Goal: Information Seeking & Learning: Learn about a topic

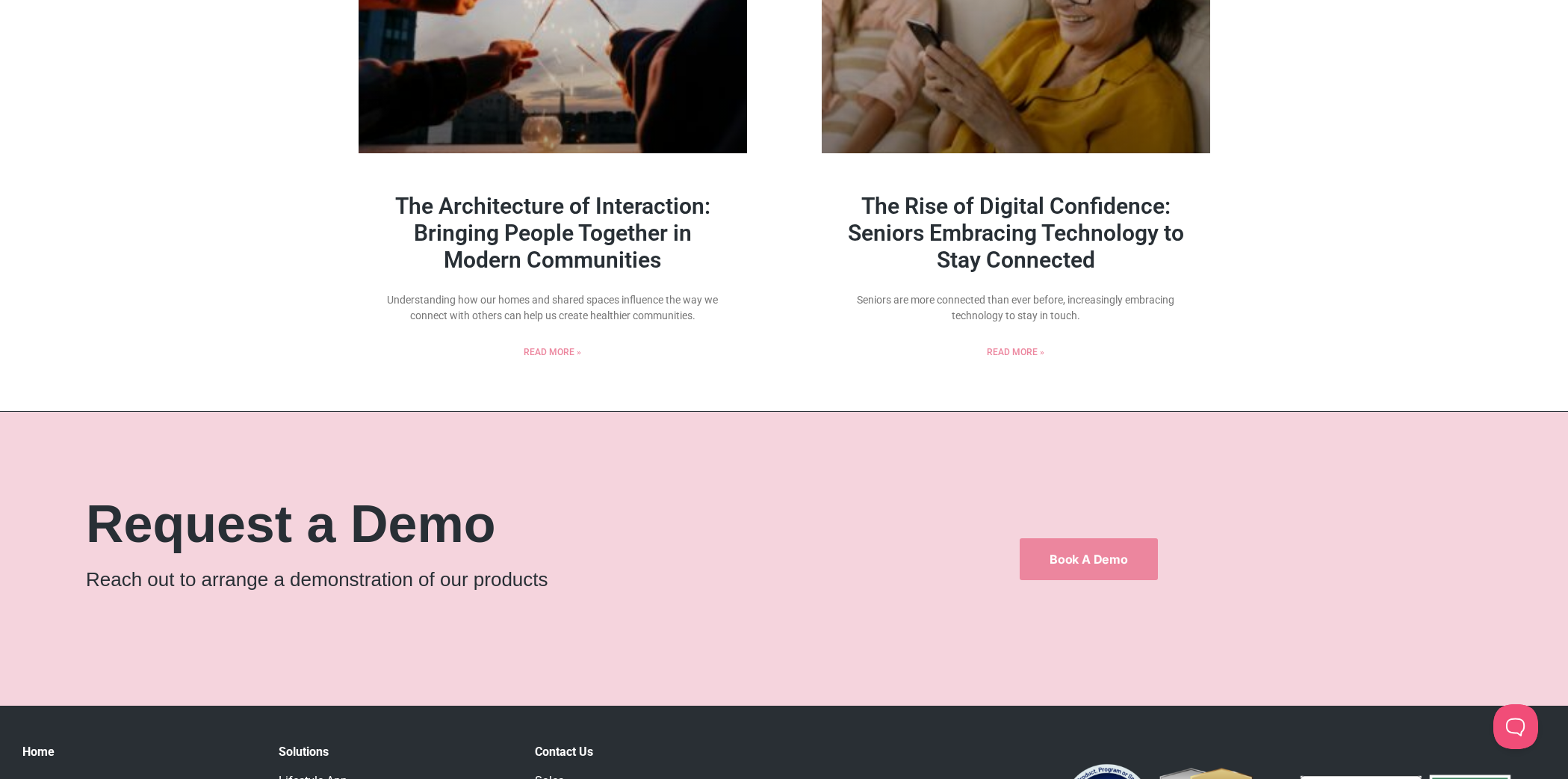
scroll to position [1832, 0]
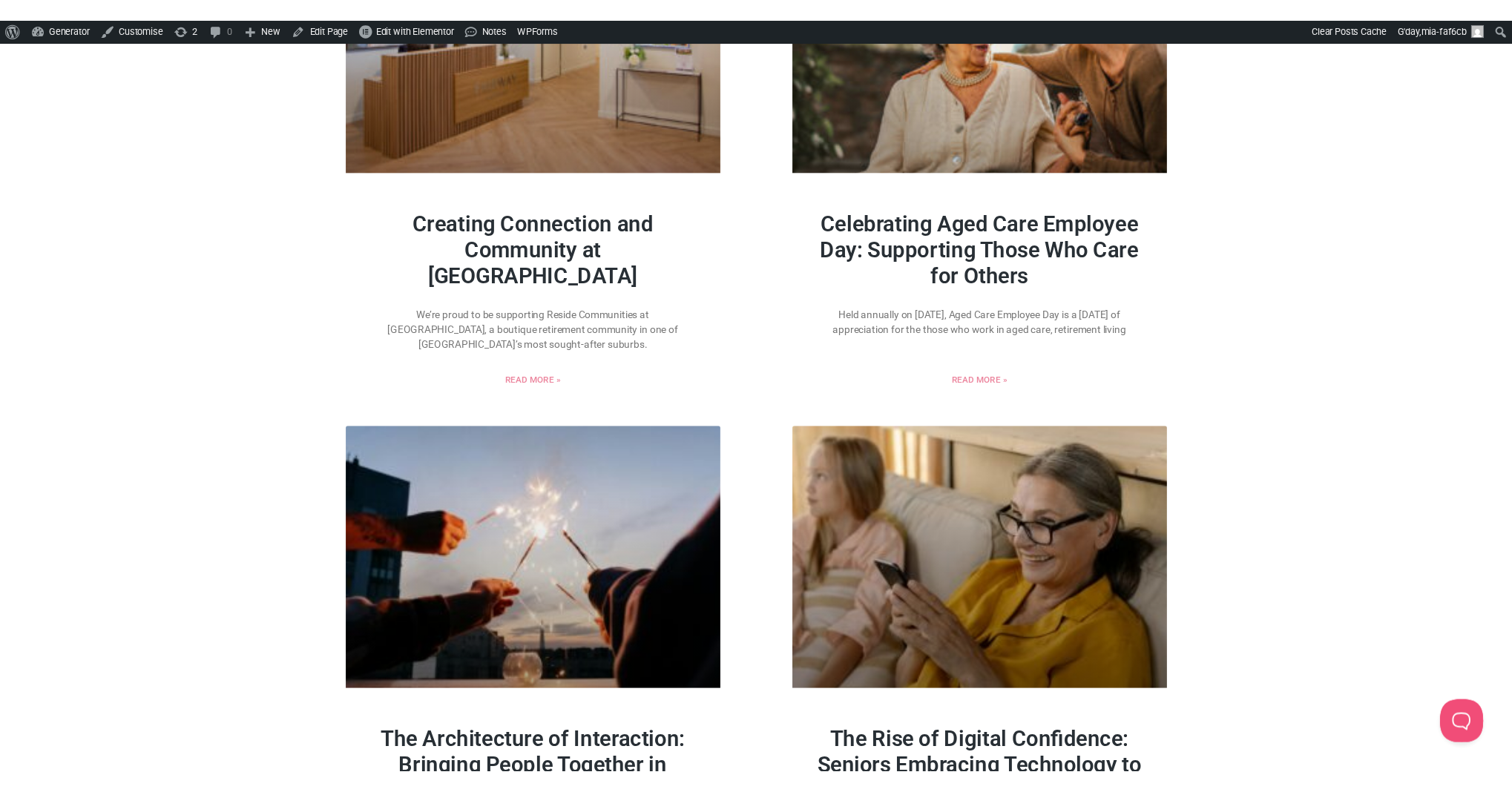
scroll to position [942, 0]
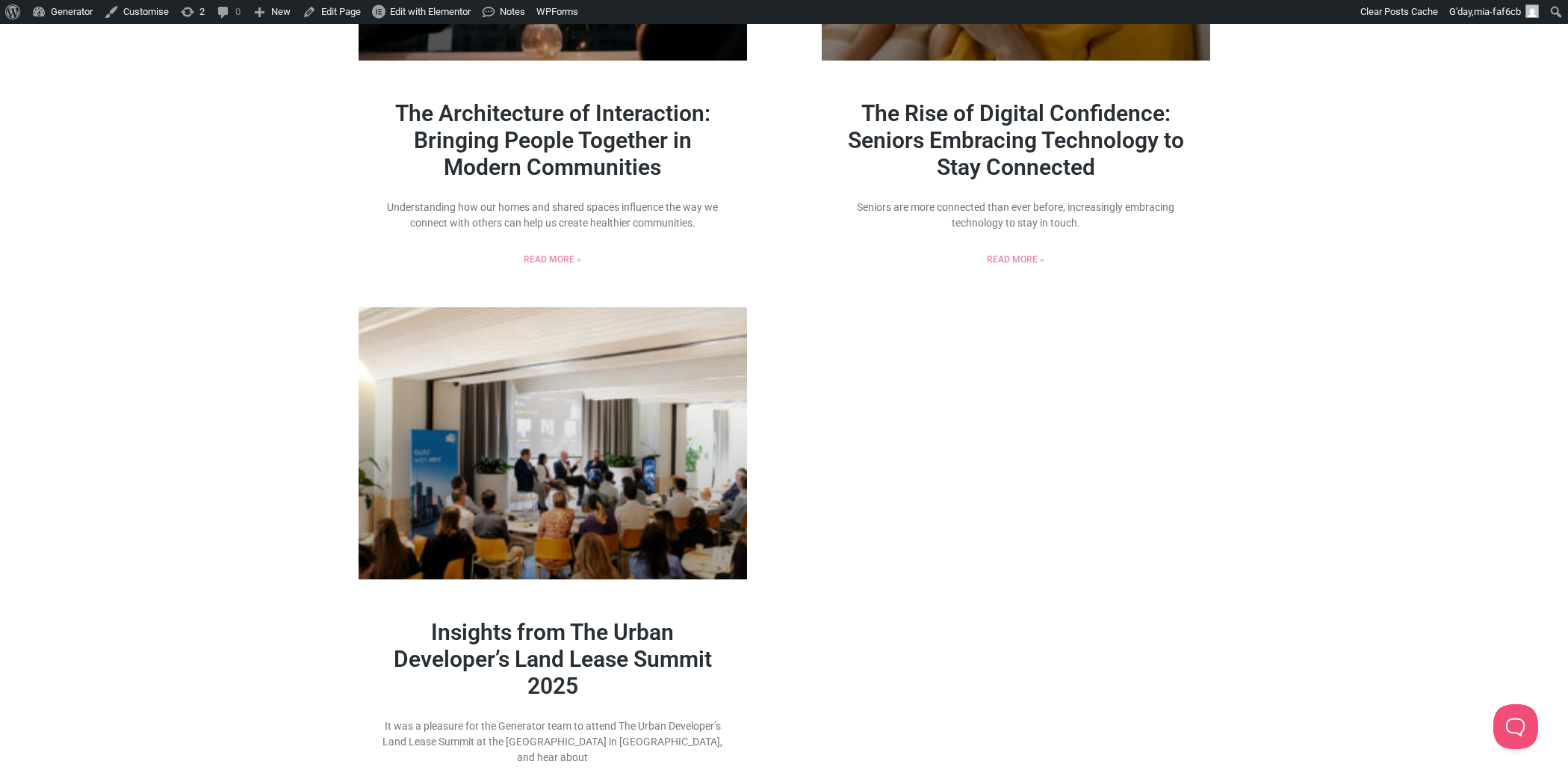
scroll to position [1535, 0]
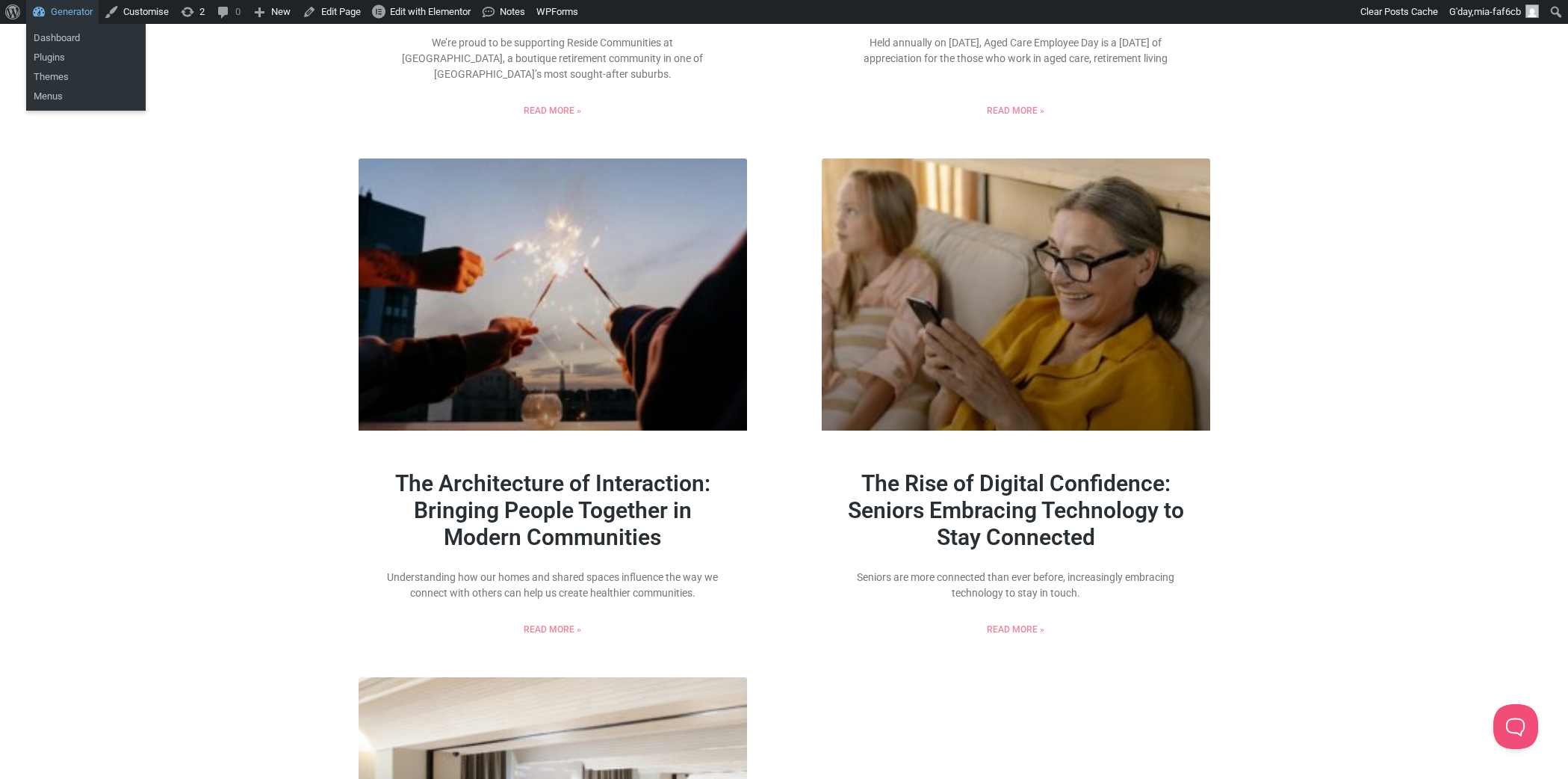
click at [65, 12] on link "Generator" at bounding box center [62, 12] width 72 height 24
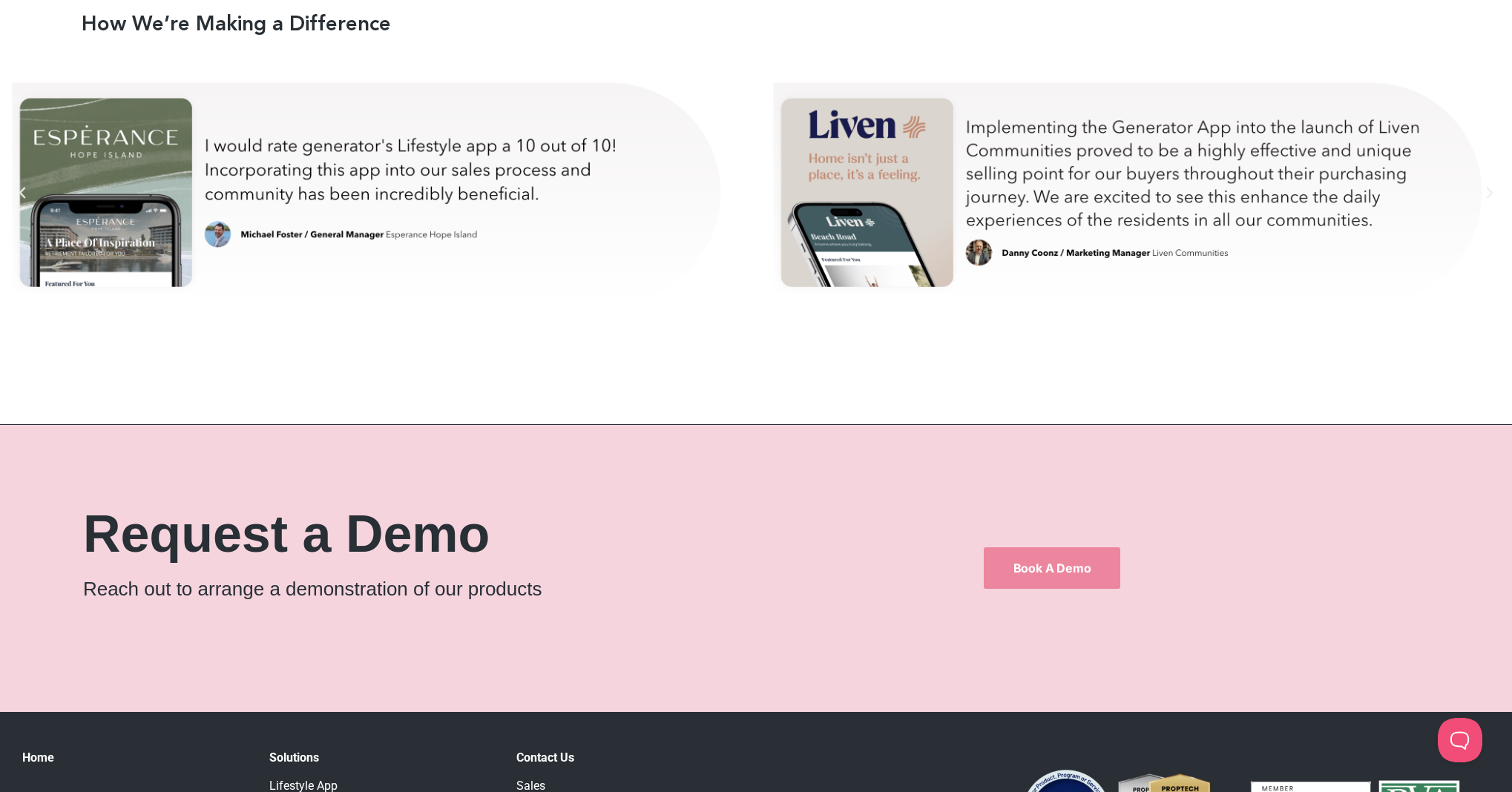
scroll to position [8740, 0]
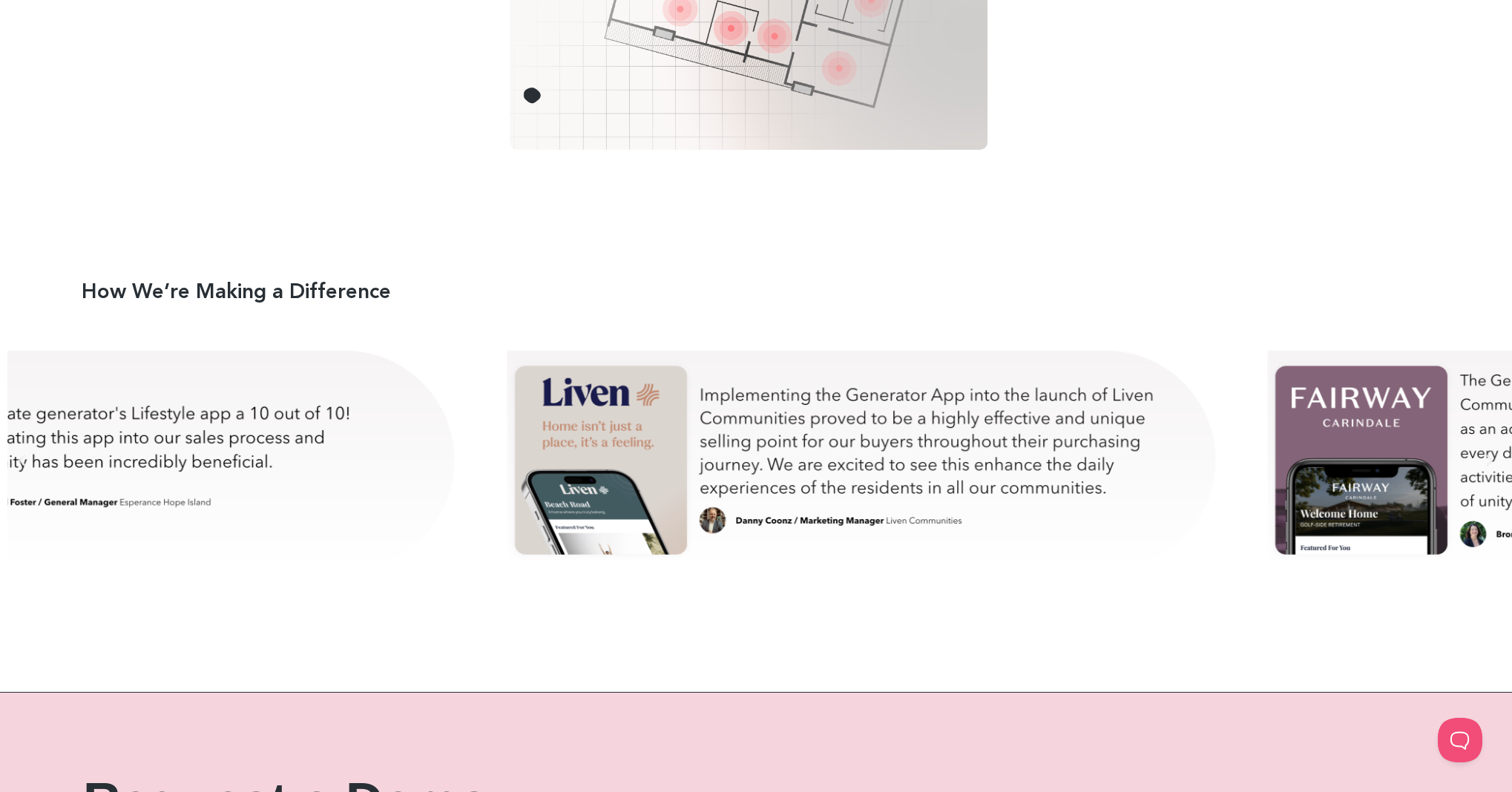
click at [992, 406] on div "danny-test" at bounding box center [864, 460] width 724 height 259
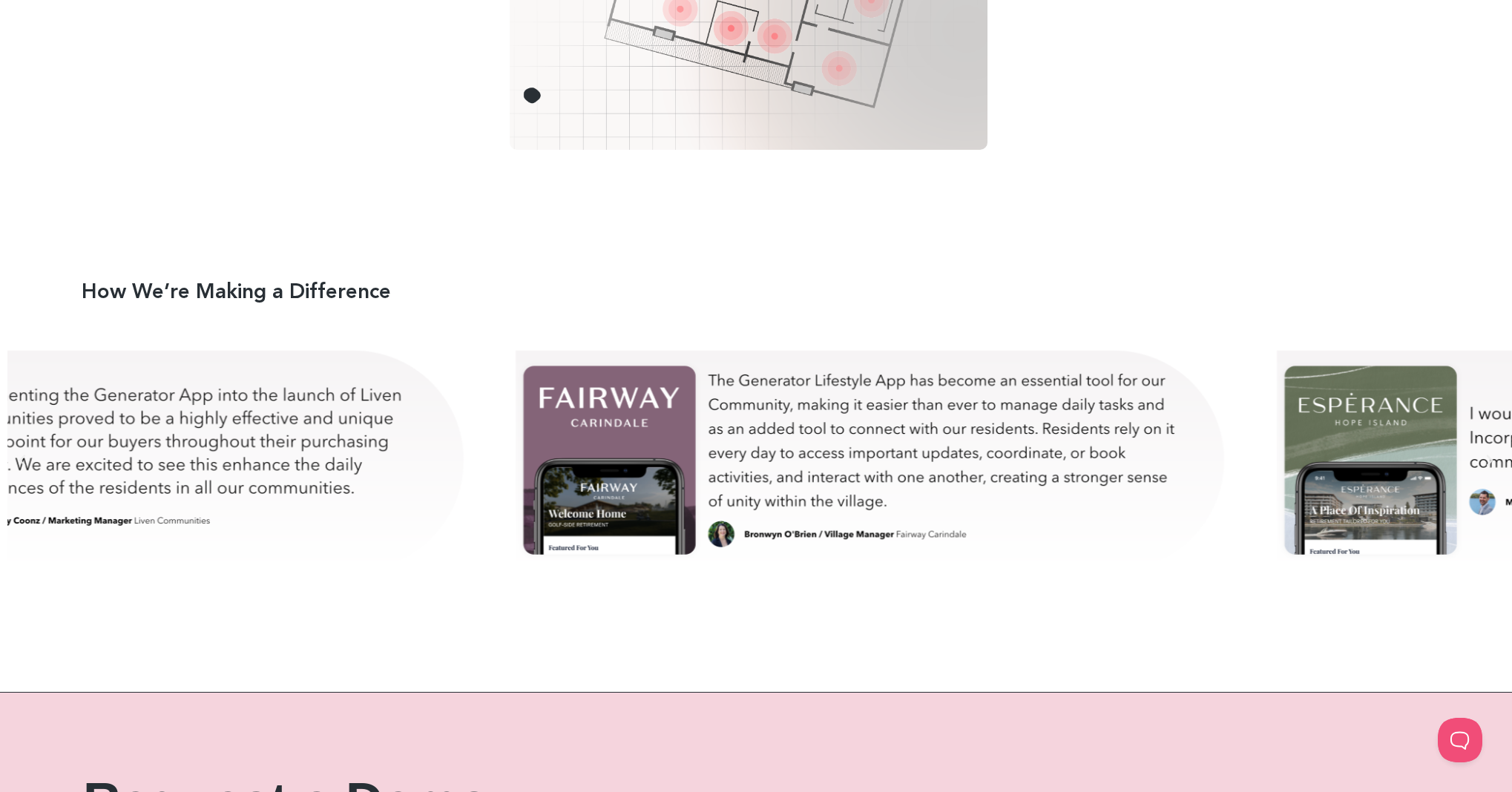
click at [373, 421] on div "danny-test" at bounding box center [111, 460] width 724 height 259
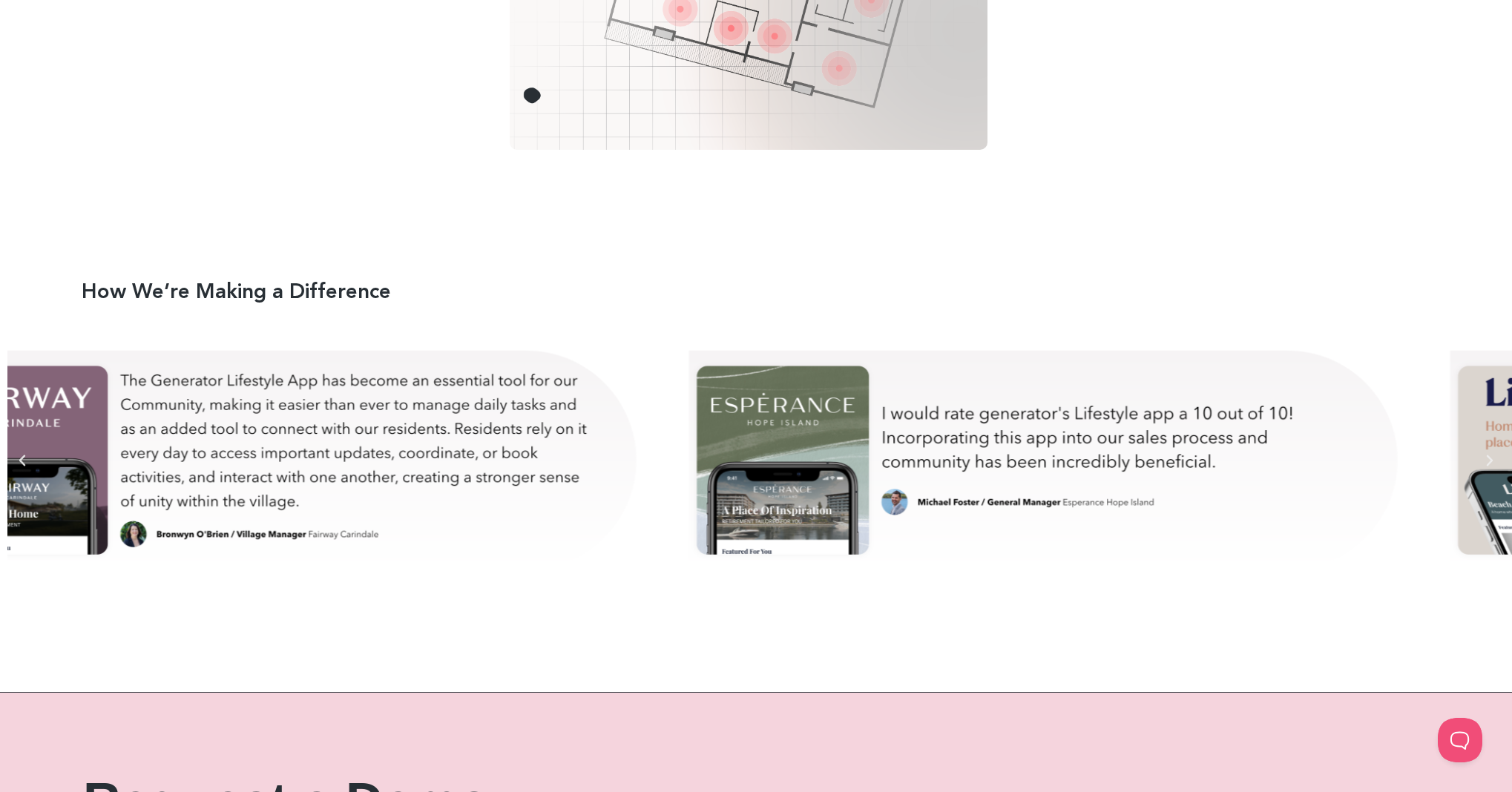
click at [483, 416] on div "bron-test" at bounding box center [285, 460] width 724 height 259
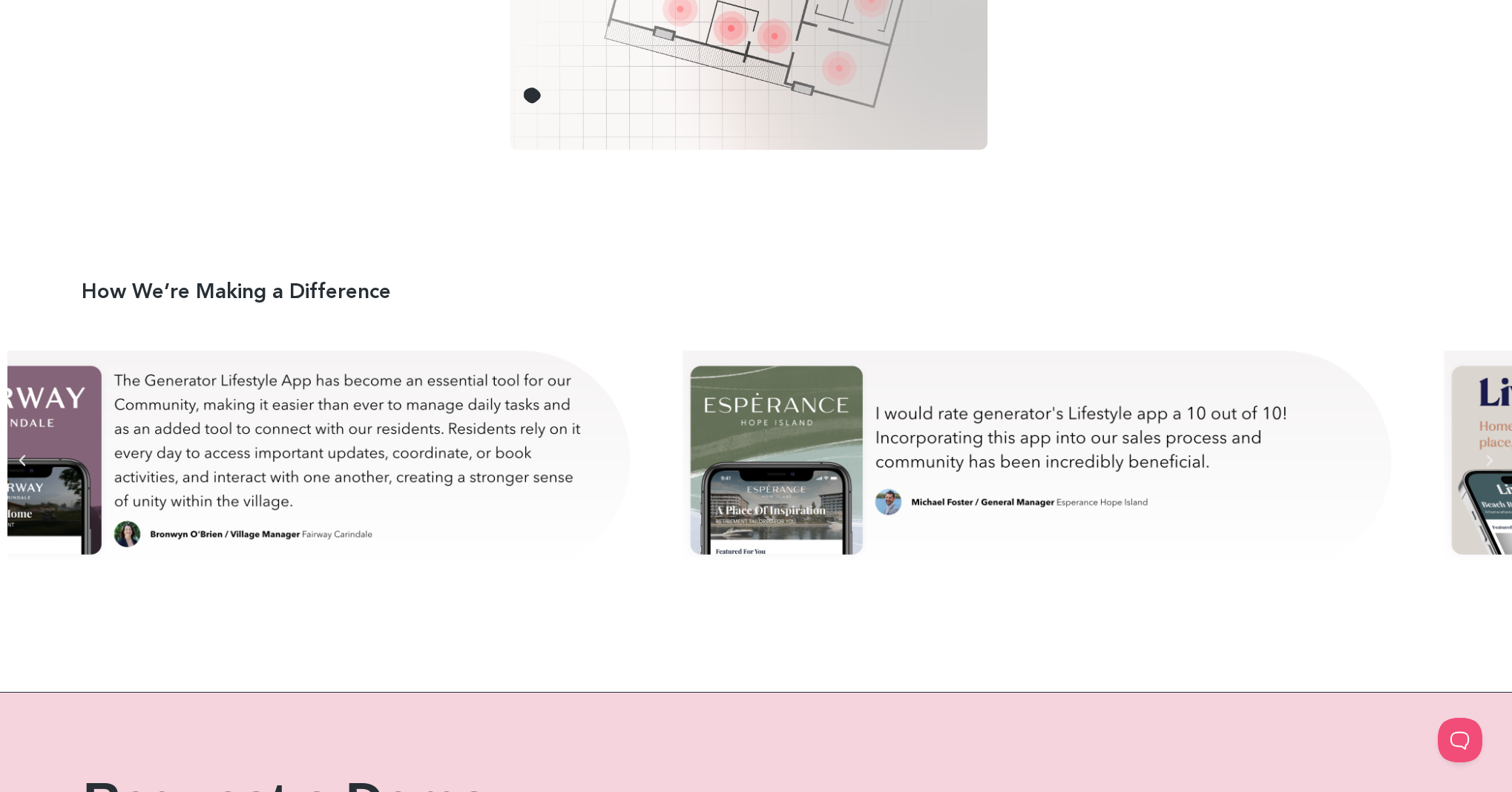
click at [678, 427] on div "michael-test" at bounding box center [1039, 460] width 724 height 259
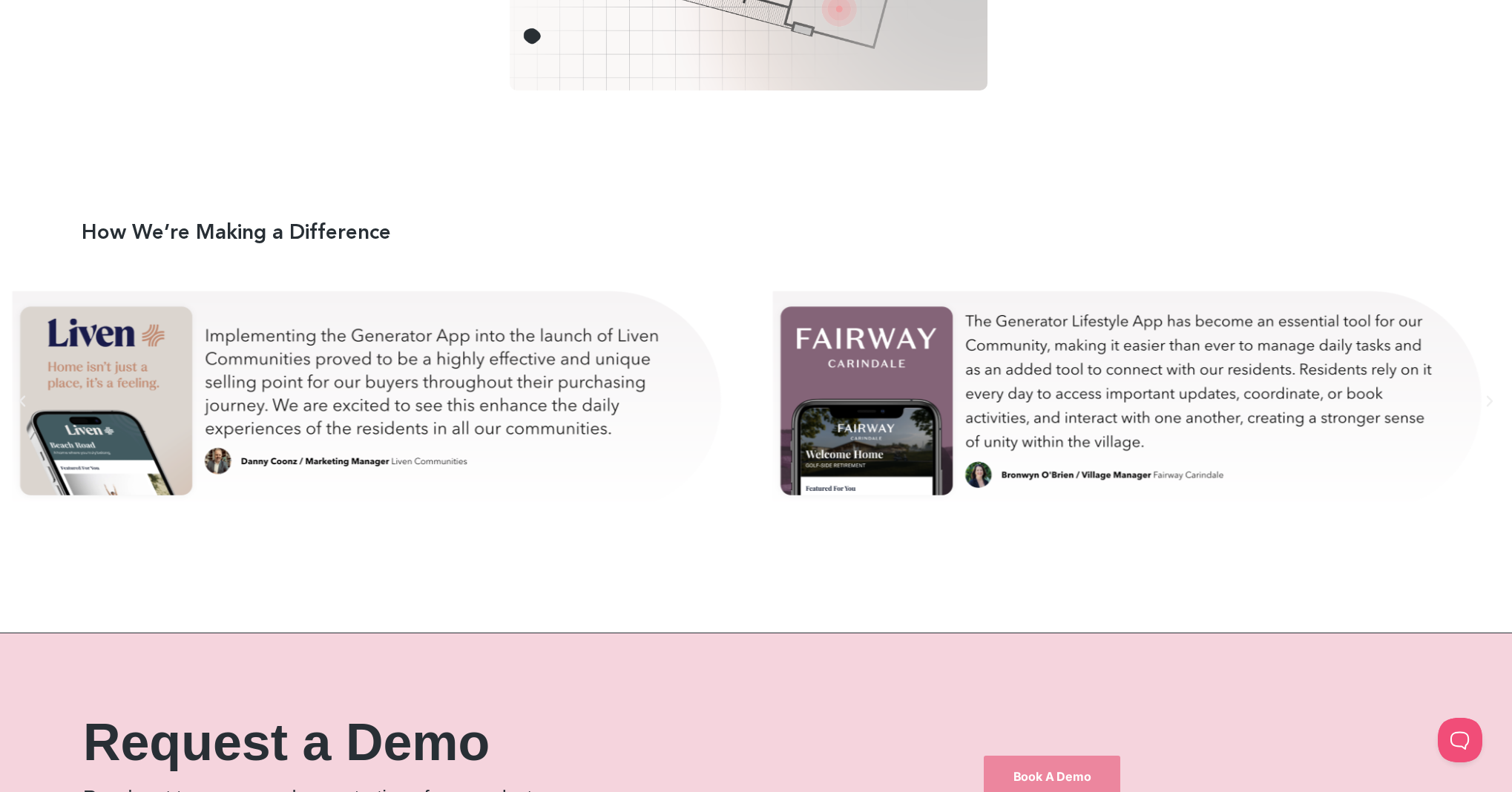
scroll to position [8797, 0]
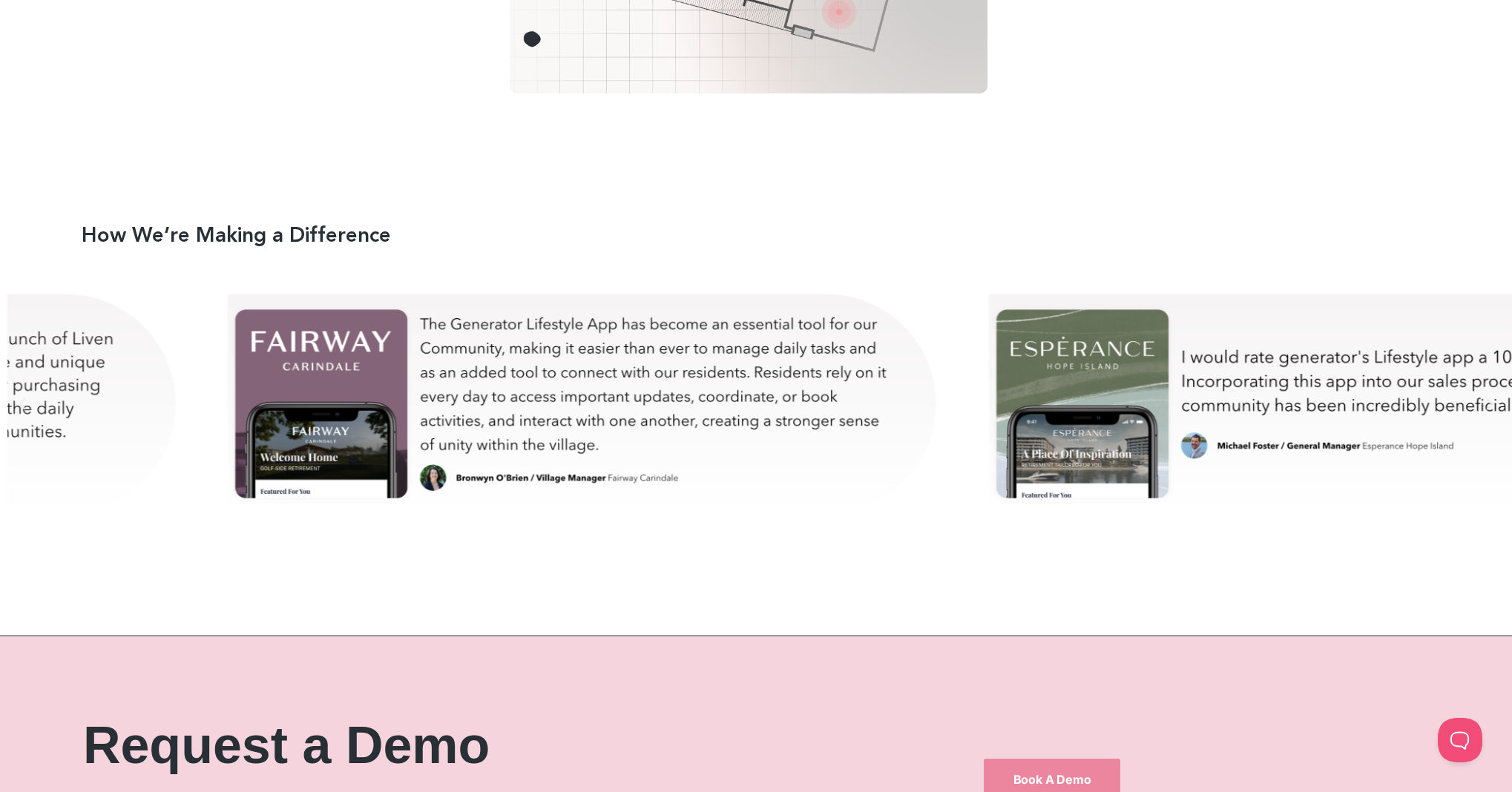
click at [716, 393] on div "bron-test" at bounding box center [585, 403] width 724 height 259
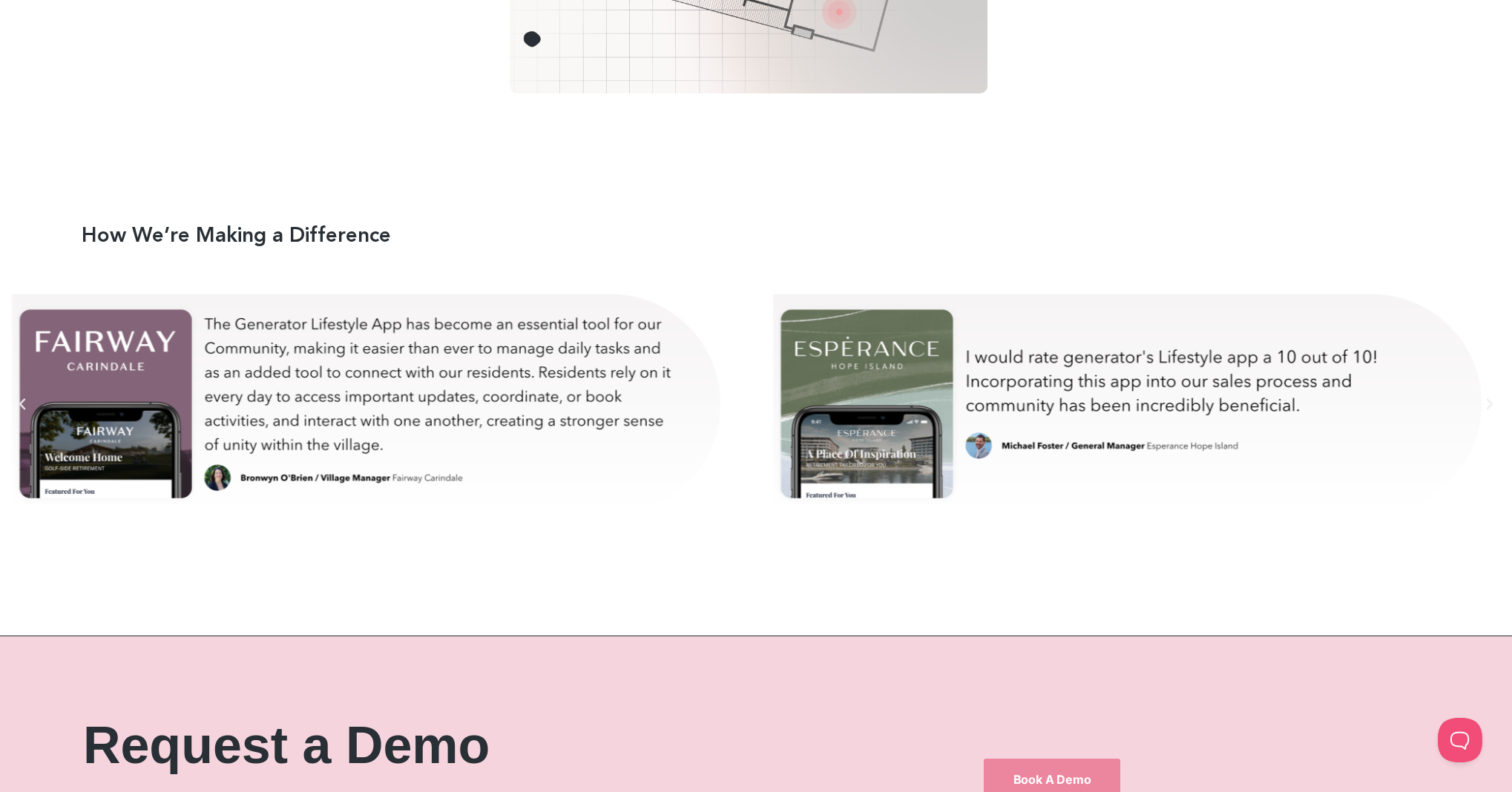
click at [768, 345] on div "michael-test" at bounding box center [1130, 403] width 724 height 259
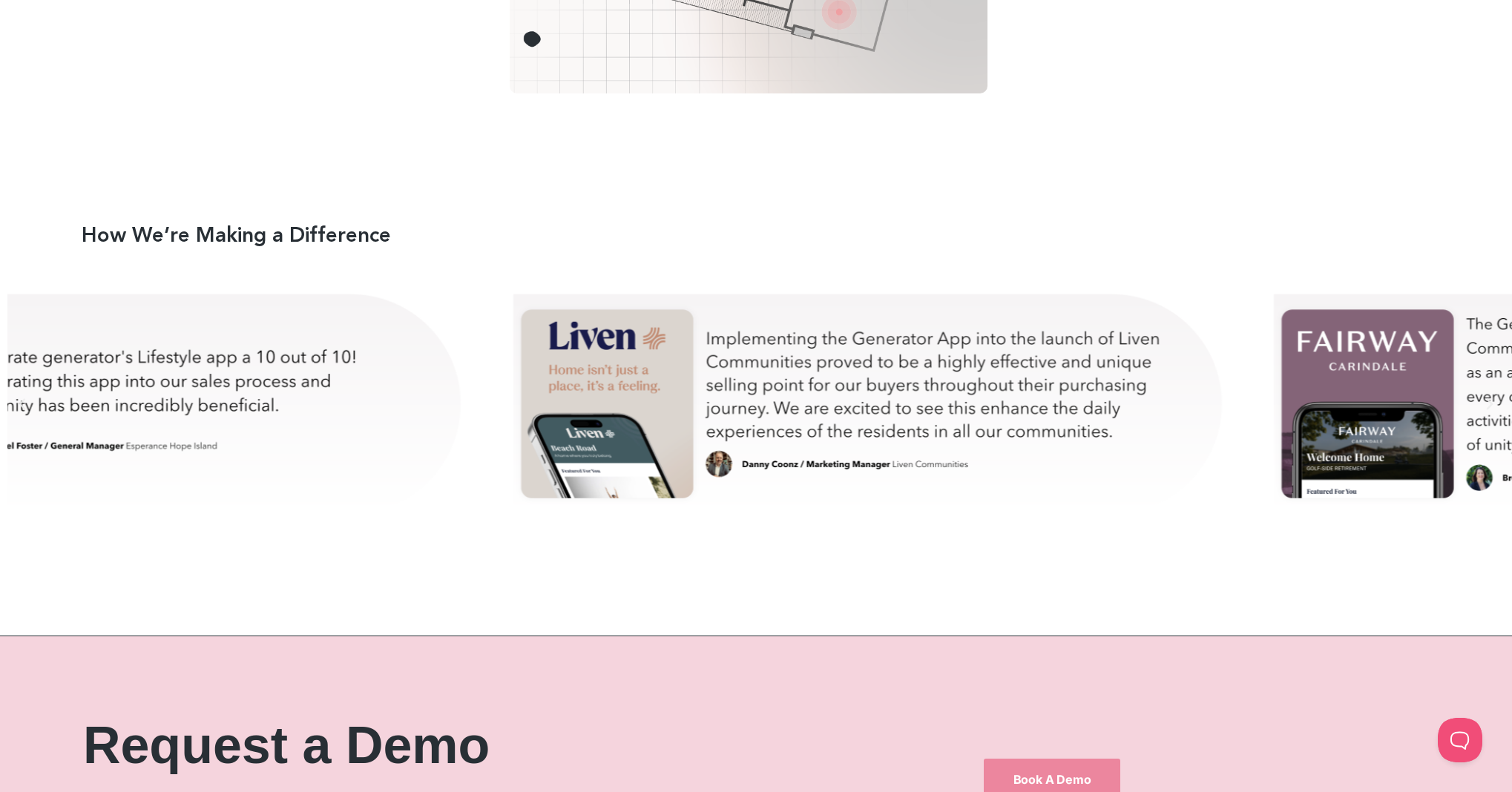
click at [646, 378] on div "danny-test" at bounding box center [870, 403] width 724 height 259
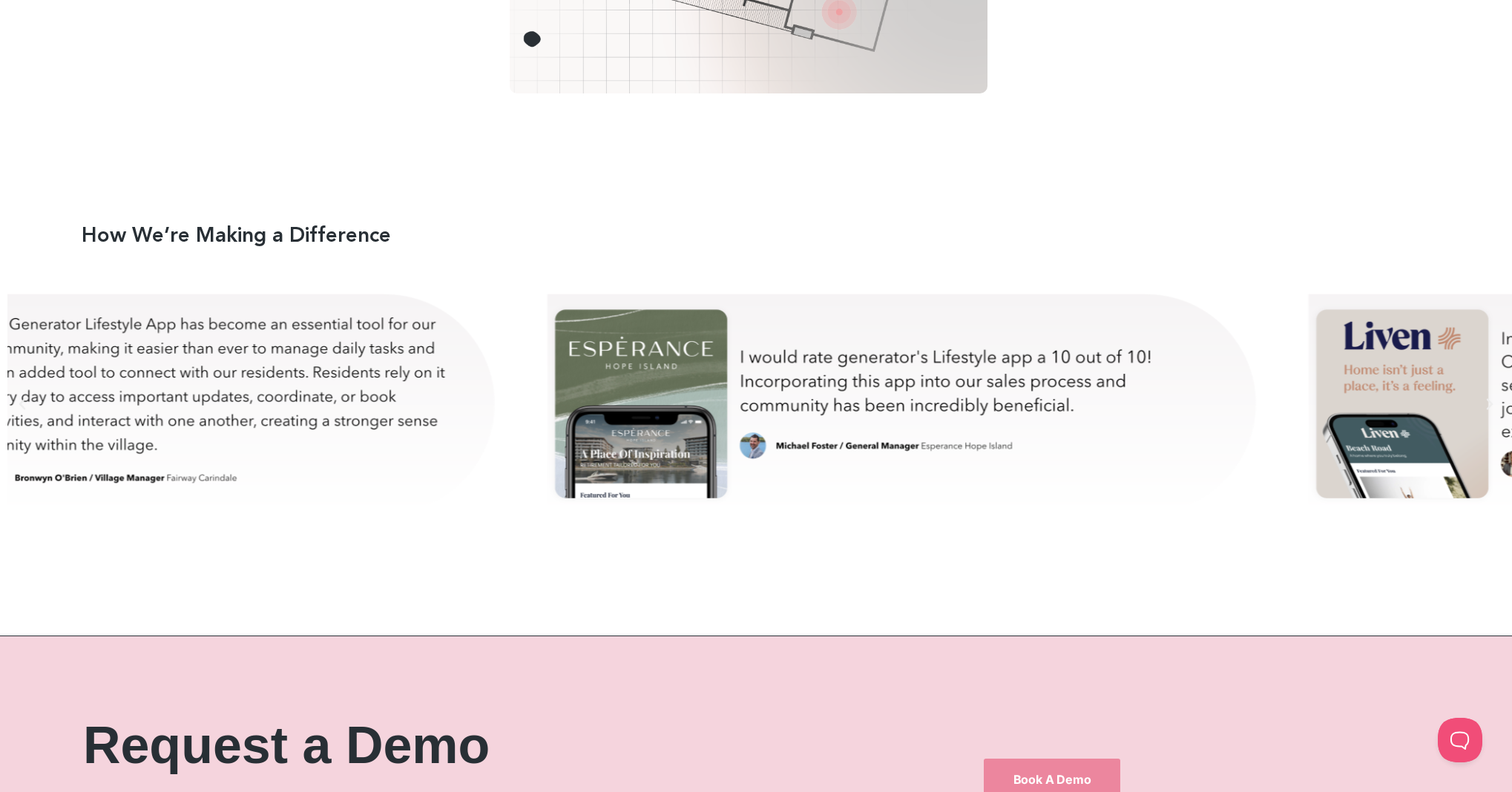
click at [867, 380] on div "michael-test" at bounding box center [904, 403] width 724 height 259
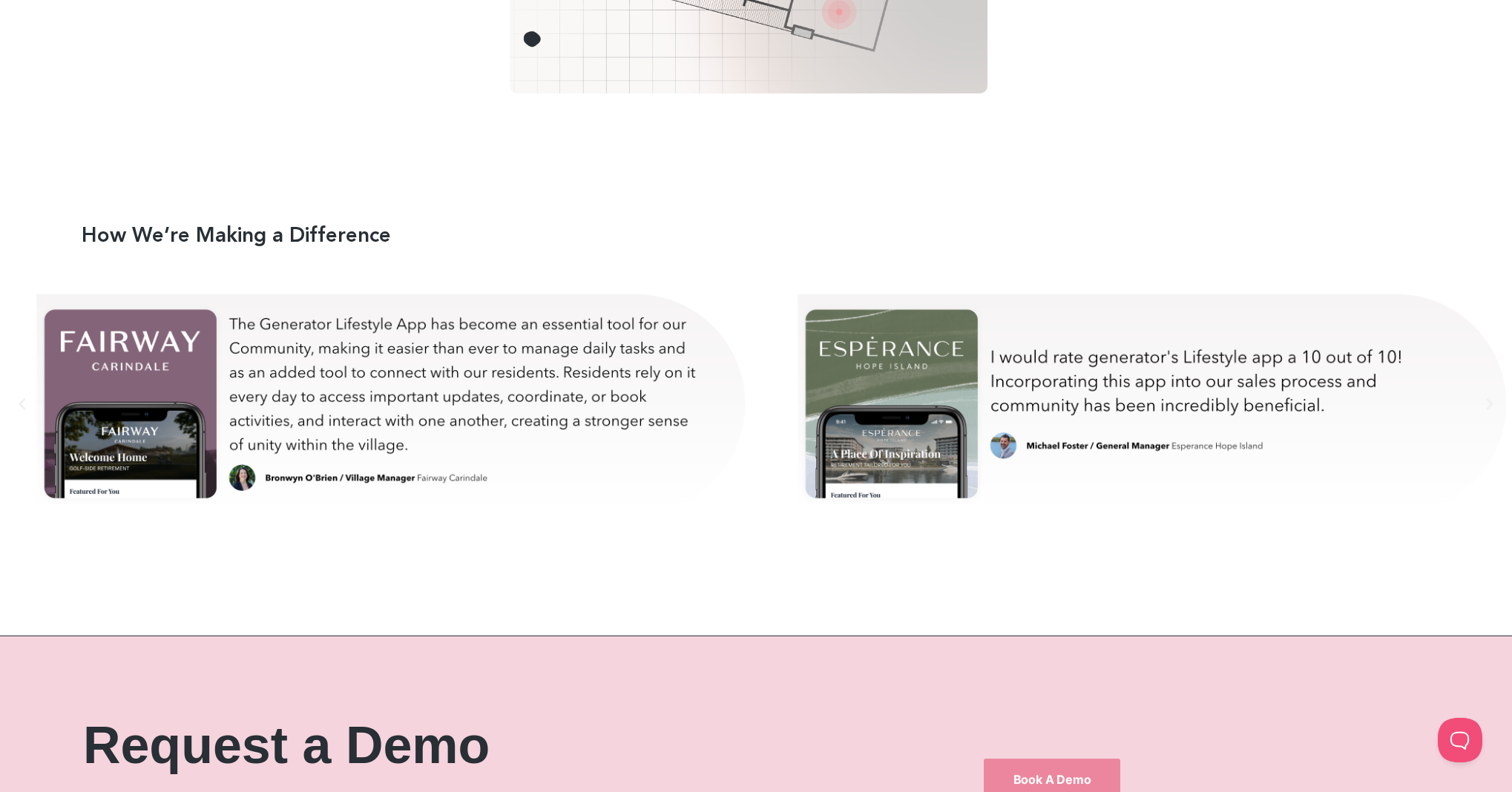
click at [534, 387] on div "bron-test" at bounding box center [394, 403] width 724 height 259
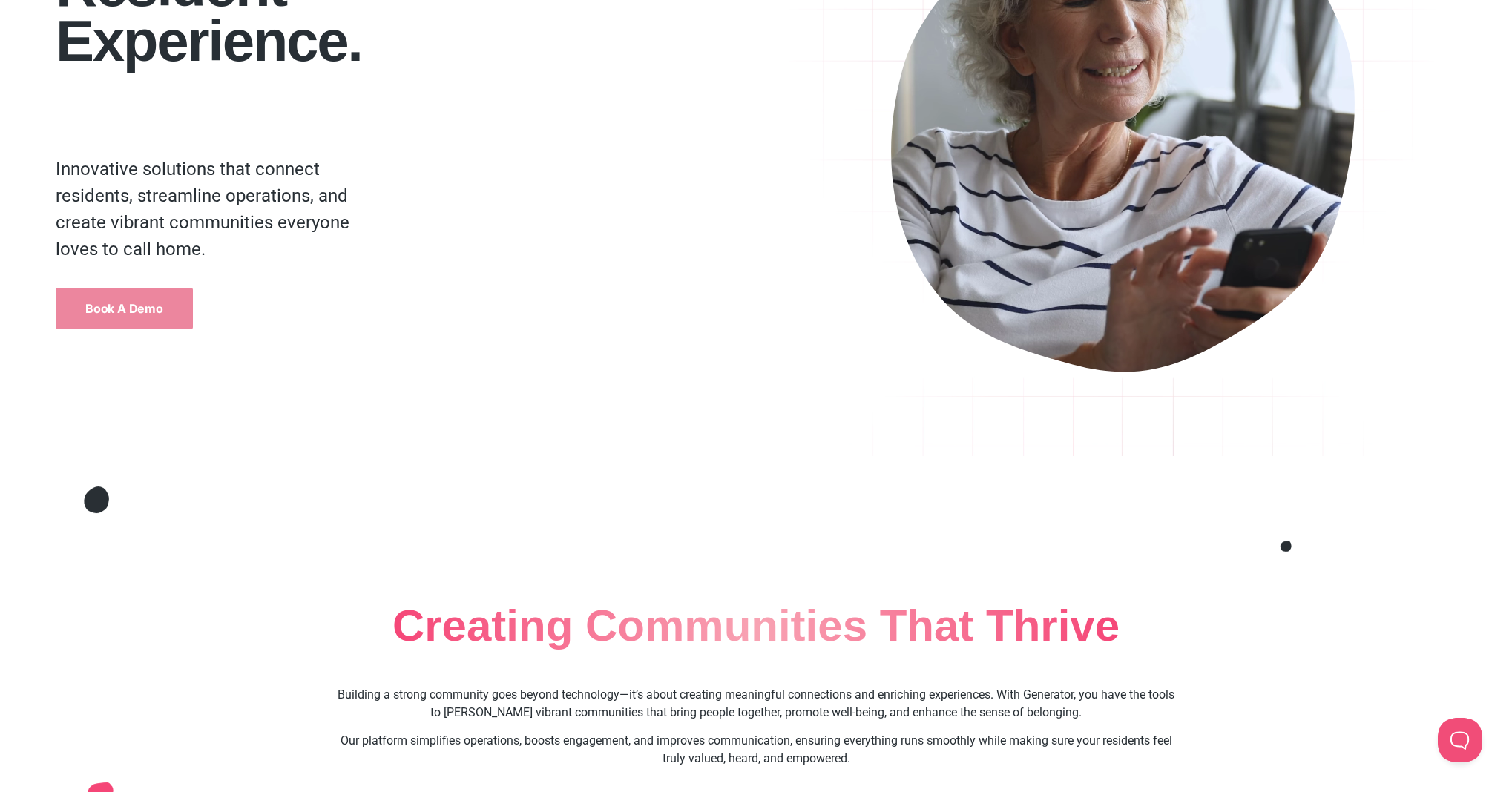
scroll to position [0, 0]
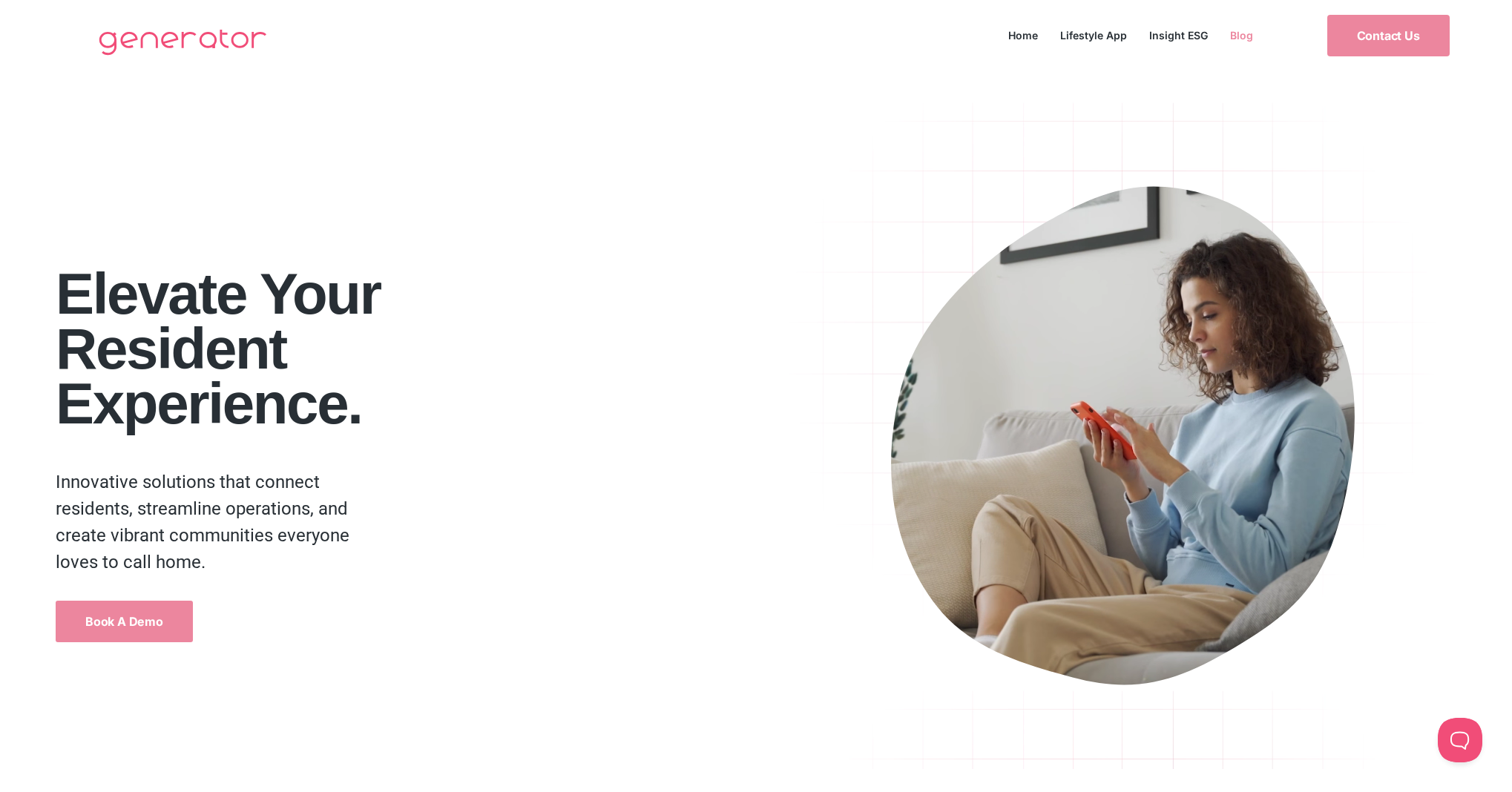
click at [1240, 38] on link "Blog" at bounding box center [1241, 35] width 45 height 20
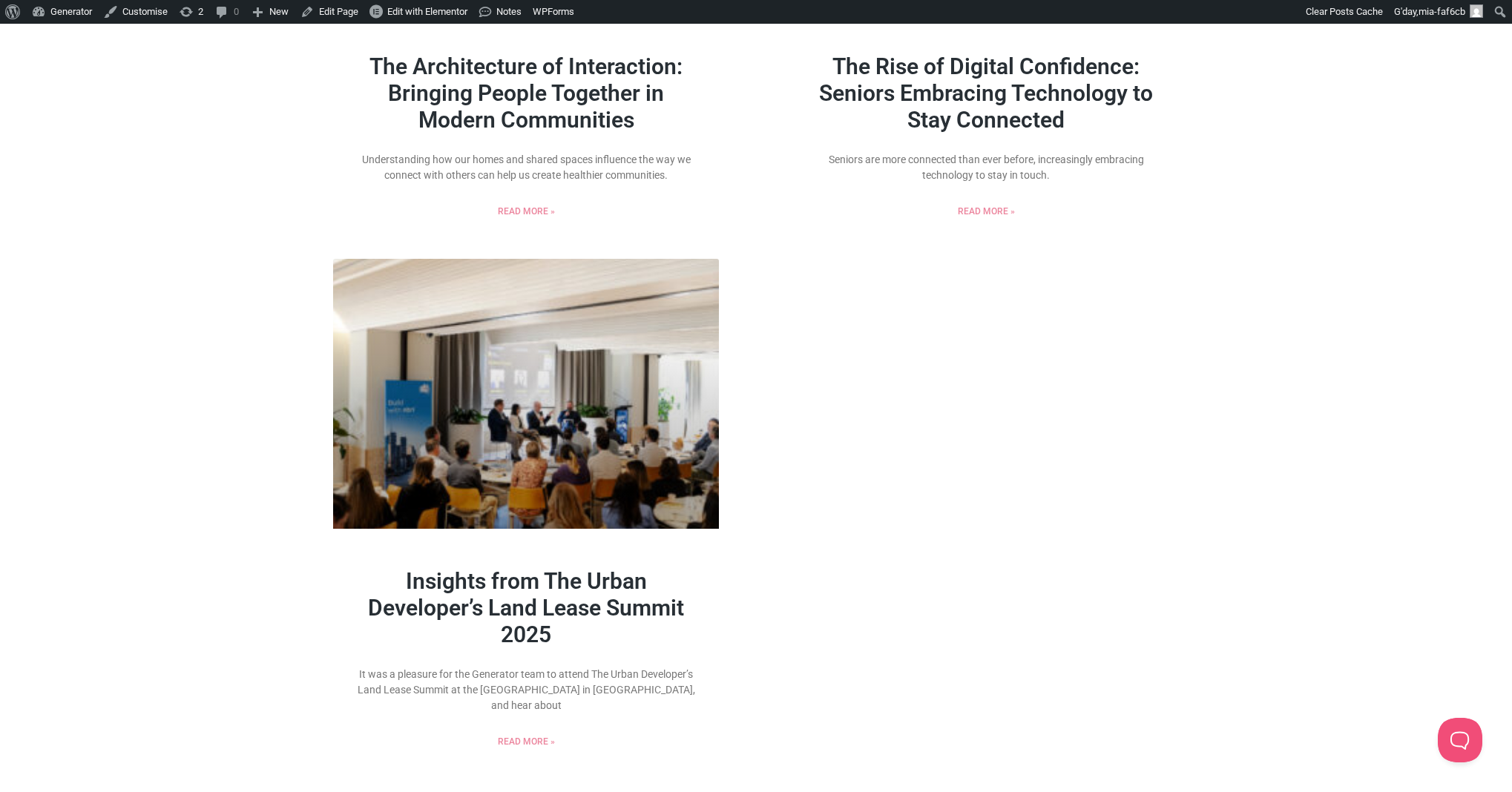
scroll to position [1964, 0]
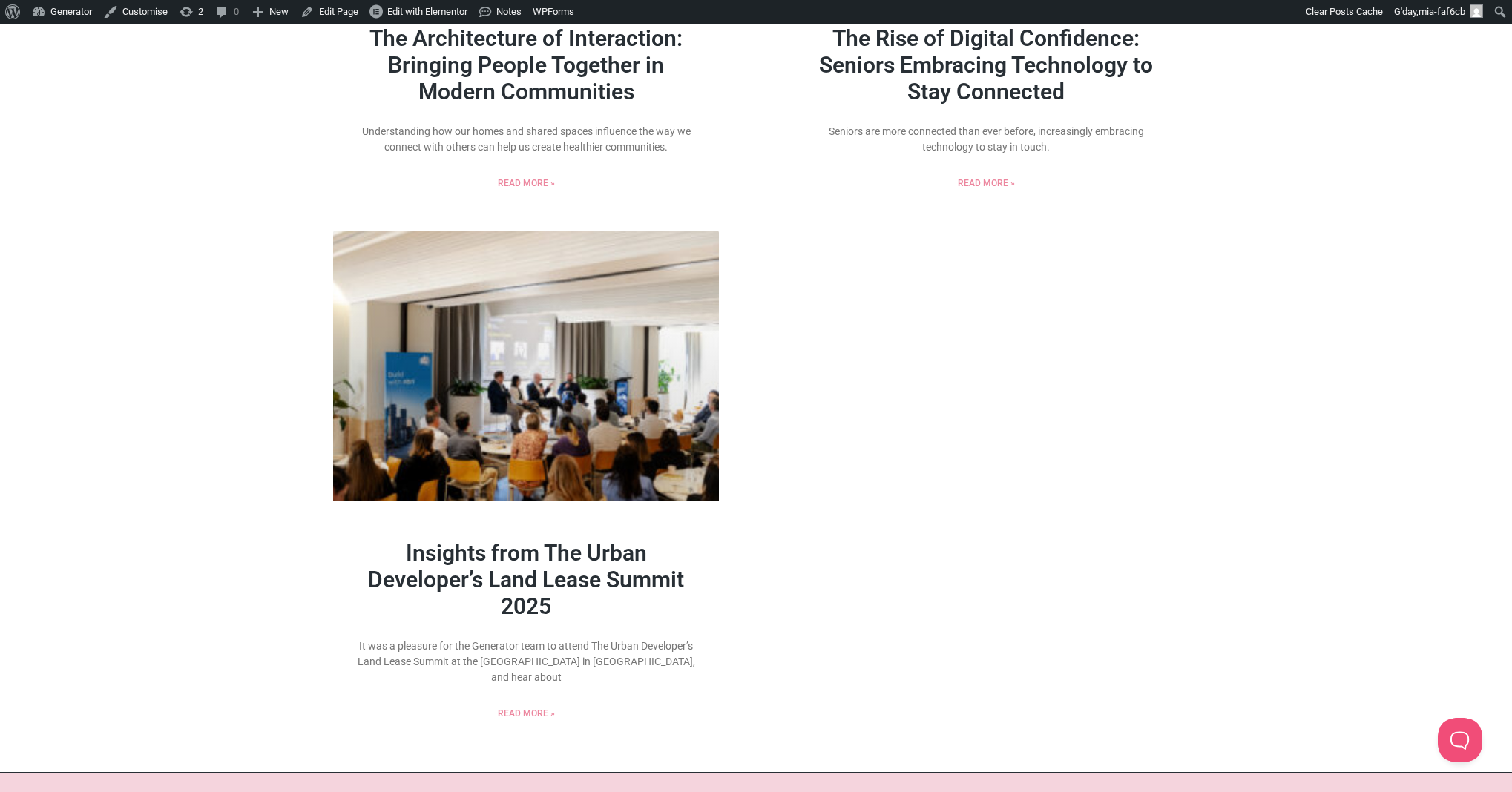
click at [575, 554] on link "Insights from The Urban Developer’s Land Lease Summit 2025" at bounding box center [526, 580] width 316 height 79
